Goal: Complete application form

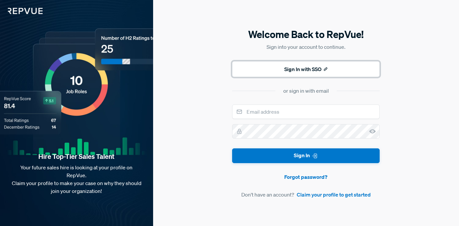
click at [291, 74] on button "Sign In with SSO" at bounding box center [305, 69] width 147 height 16
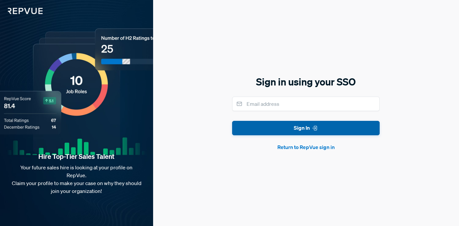
click at [301, 128] on button "Sign In" at bounding box center [305, 128] width 147 height 15
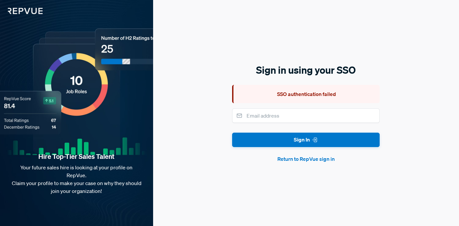
click at [312, 159] on button "Return to RepVue sign in" at bounding box center [305, 159] width 147 height 8
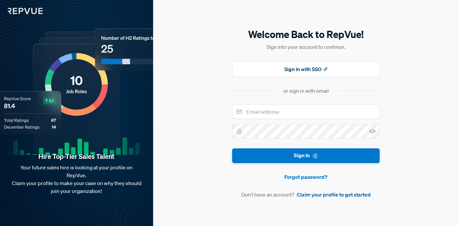
click at [334, 197] on link "Claim your profile to get started" at bounding box center [333, 195] width 74 height 8
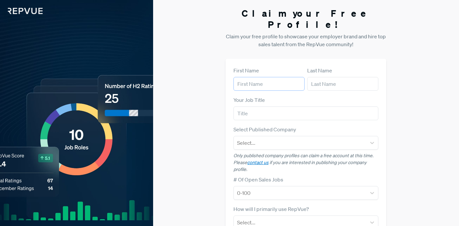
click at [242, 77] on input "text" at bounding box center [268, 84] width 71 height 14
type input "[PERSON_NAME]"
type input "[EMAIL_ADDRESS][DOMAIN_NAME]"
click at [329, 77] on input "[PERSON_NAME]" at bounding box center [342, 84] width 71 height 14
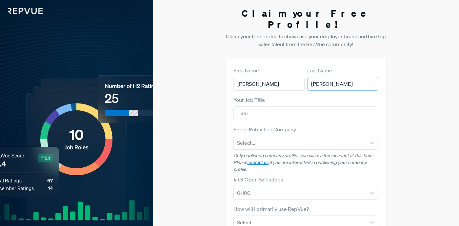
drag, startPoint x: 328, startPoint y: 73, endPoint x: 267, endPoint y: 71, distance: 60.9
click at [267, 71] on article "First Name [PERSON_NAME] Last Name [PERSON_NAME]" at bounding box center [305, 78] width 145 height 24
type input "[PERSON_NAME]"
click at [242, 106] on input "text" at bounding box center [305, 113] width 145 height 14
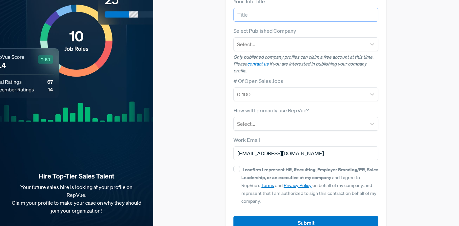
scroll to position [107, 0]
